Goal: Navigation & Orientation: Find specific page/section

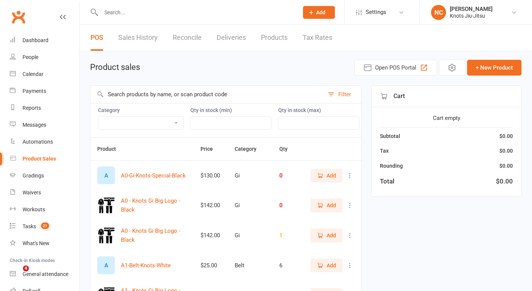
select select "100"
click at [24, 57] on div "People" at bounding box center [31, 57] width 16 height 6
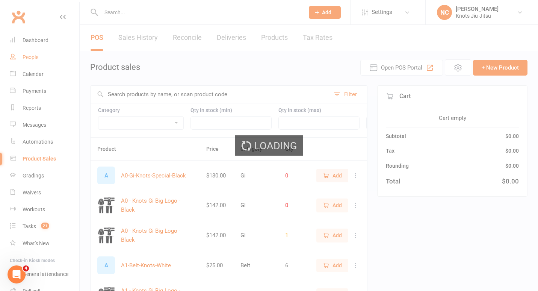
select select "100"
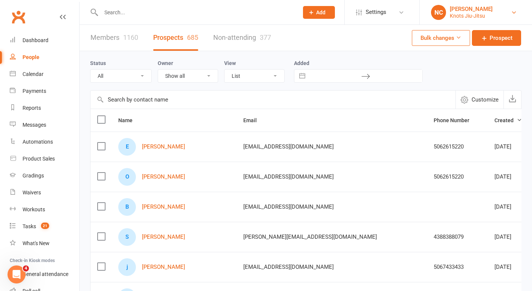
click at [485, 10] on div "[PERSON_NAME]" at bounding box center [471, 9] width 43 height 7
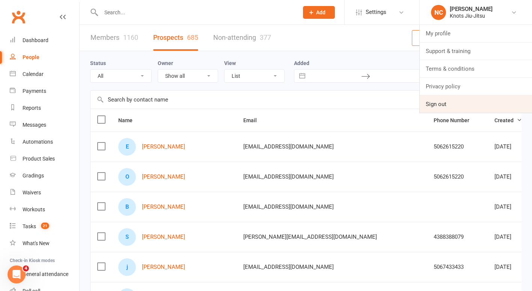
click at [433, 102] on link "Sign out" at bounding box center [476, 103] width 112 height 17
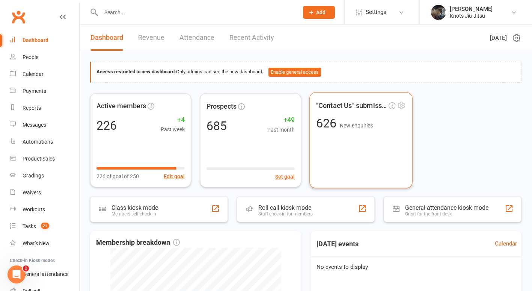
click at [359, 122] on span "New enquiries" at bounding box center [356, 125] width 33 height 6
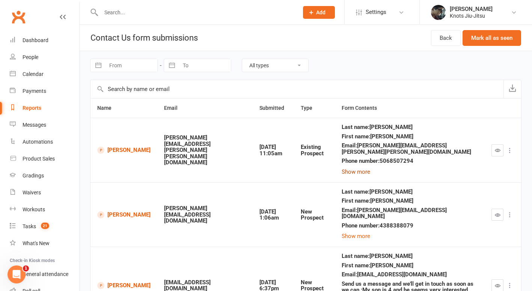
click at [363, 167] on button "Show more" at bounding box center [356, 171] width 29 height 9
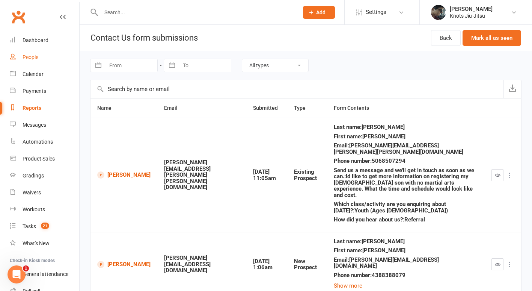
click at [32, 55] on div "People" at bounding box center [31, 57] width 16 height 6
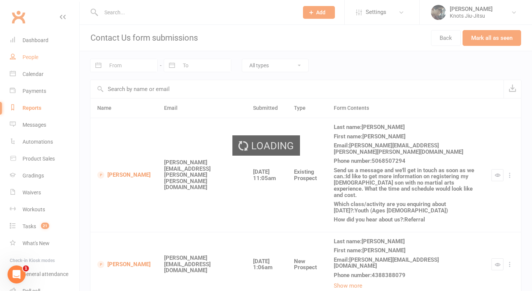
select select "100"
